Goal: Task Accomplishment & Management: Manage account settings

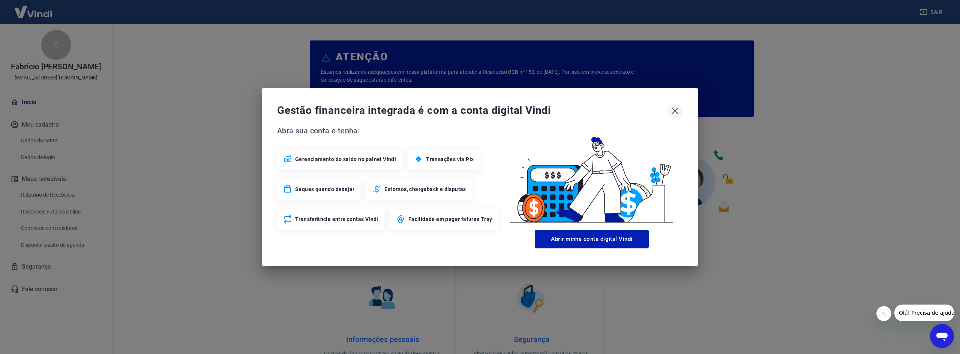
click at [680, 112] on icon "button" at bounding box center [675, 111] width 12 height 12
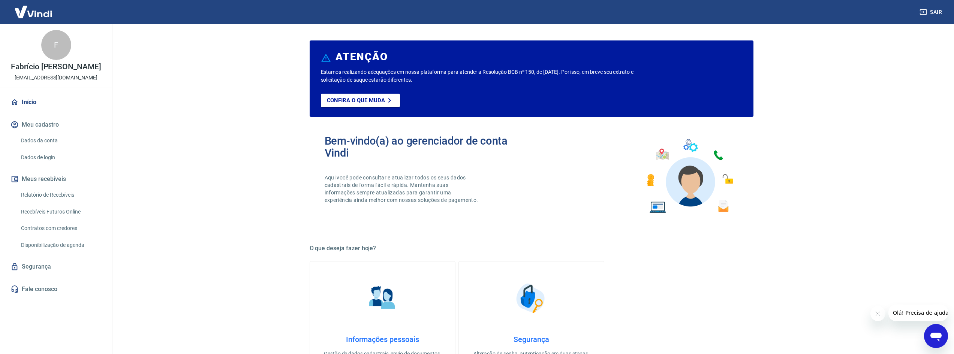
click at [56, 185] on button "Meus recebíveis" at bounding box center [56, 179] width 94 height 16
click at [52, 202] on link "Relatório de Recebíveis" at bounding box center [60, 194] width 85 height 15
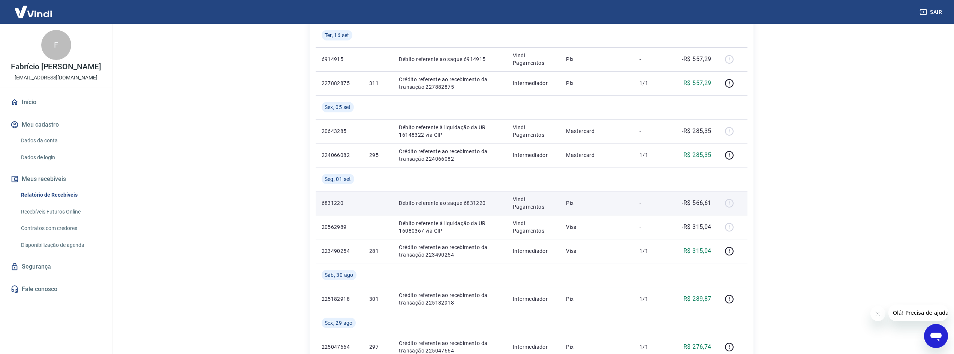
scroll to position [150, 0]
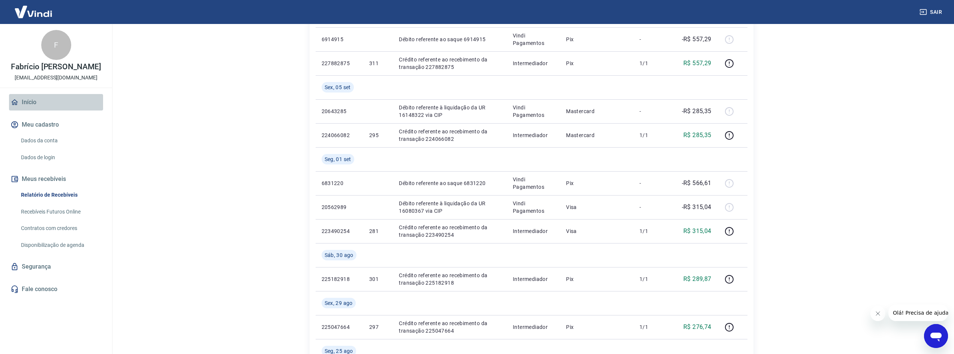
click at [37, 109] on link "Início" at bounding box center [56, 102] width 94 height 16
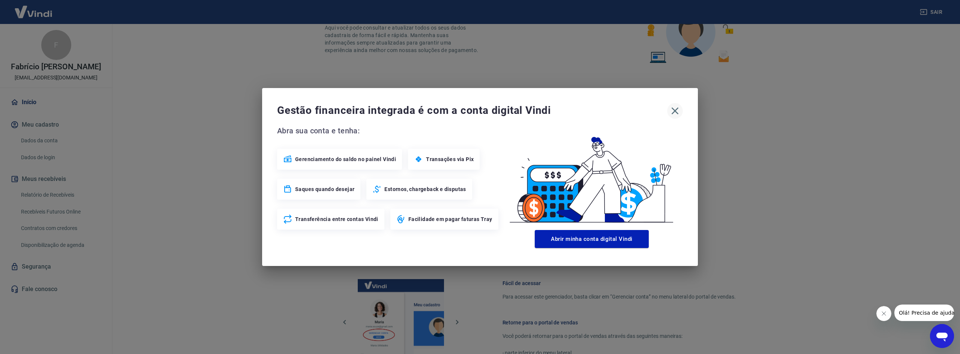
click at [671, 112] on icon "button" at bounding box center [675, 111] width 12 height 12
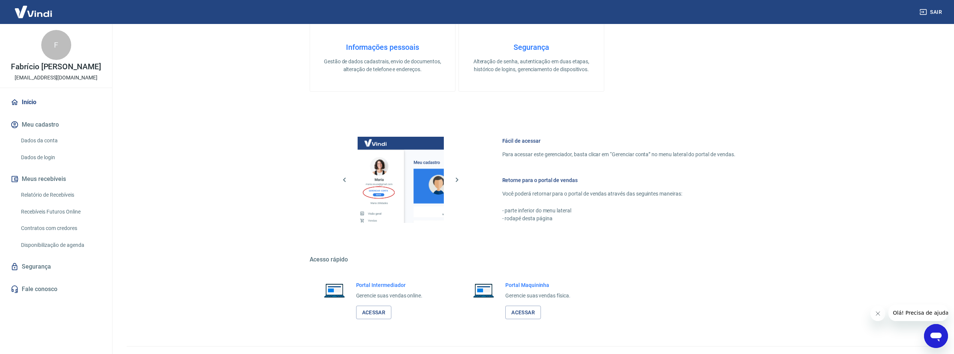
scroll to position [308, 0]
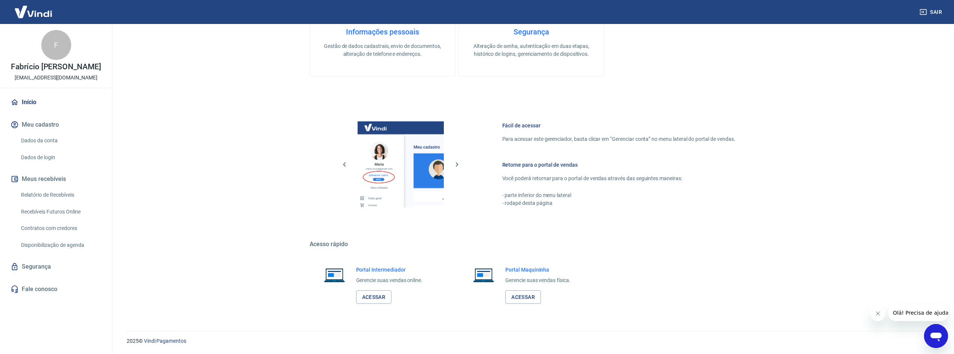
click at [58, 220] on link "Recebíveis Futuros Online" at bounding box center [60, 211] width 85 height 15
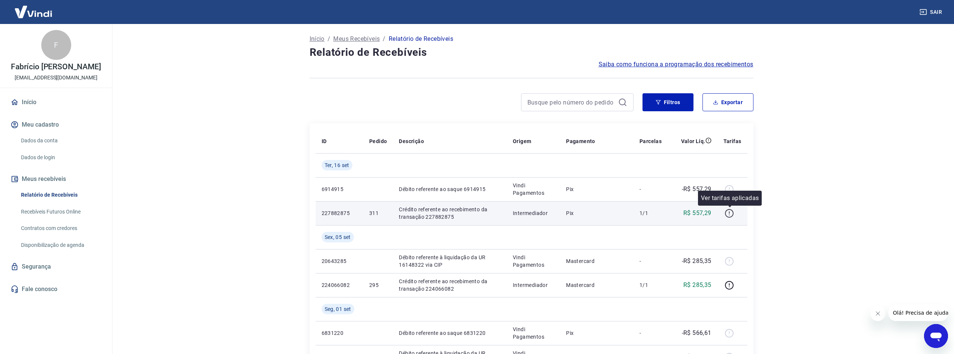
click at [726, 214] on icon "button" at bounding box center [729, 213] width 9 height 9
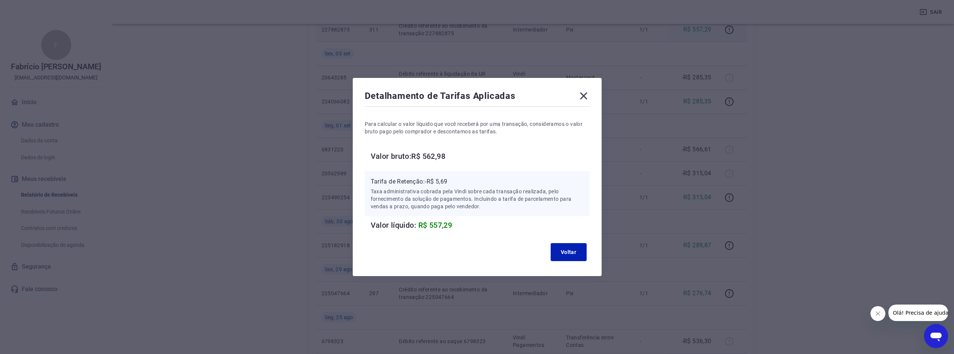
scroll to position [187, 0]
click at [584, 96] on icon at bounding box center [584, 96] width 12 height 12
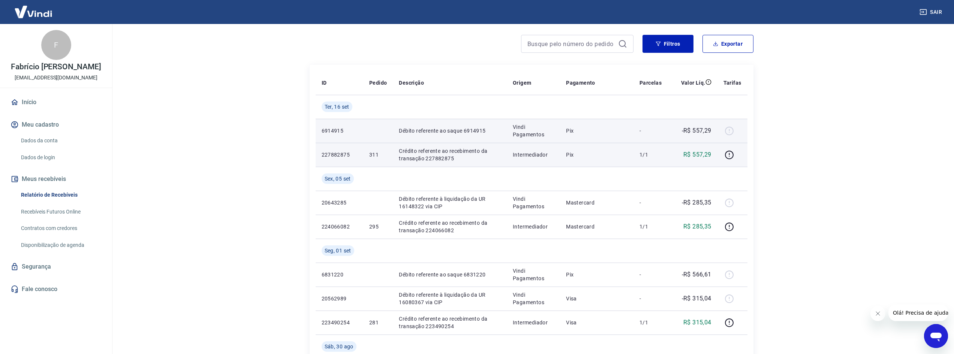
scroll to position [75, 0]
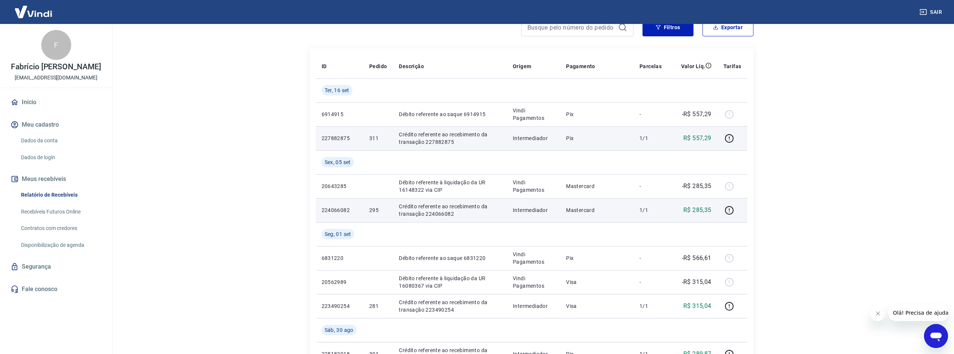
click at [457, 215] on p "Crédito referente ao recebimento da transação 224066082" at bounding box center [450, 210] width 102 height 15
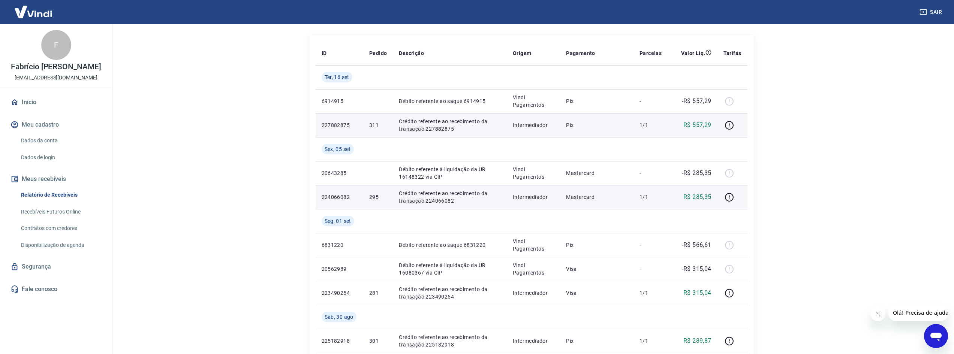
scroll to position [0, 0]
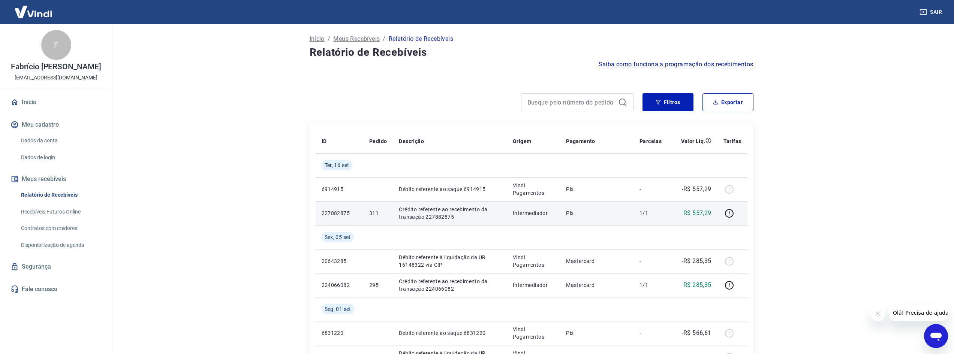
click at [930, 12] on button "Sair" at bounding box center [931, 12] width 27 height 14
